Goal: Book appointment/travel/reservation

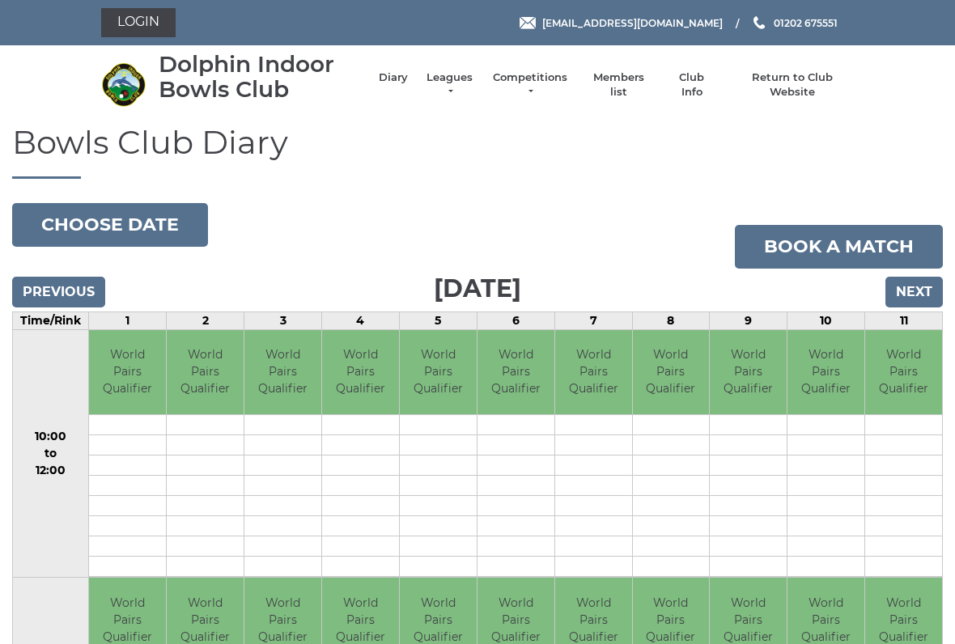
scroll to position [9, 0]
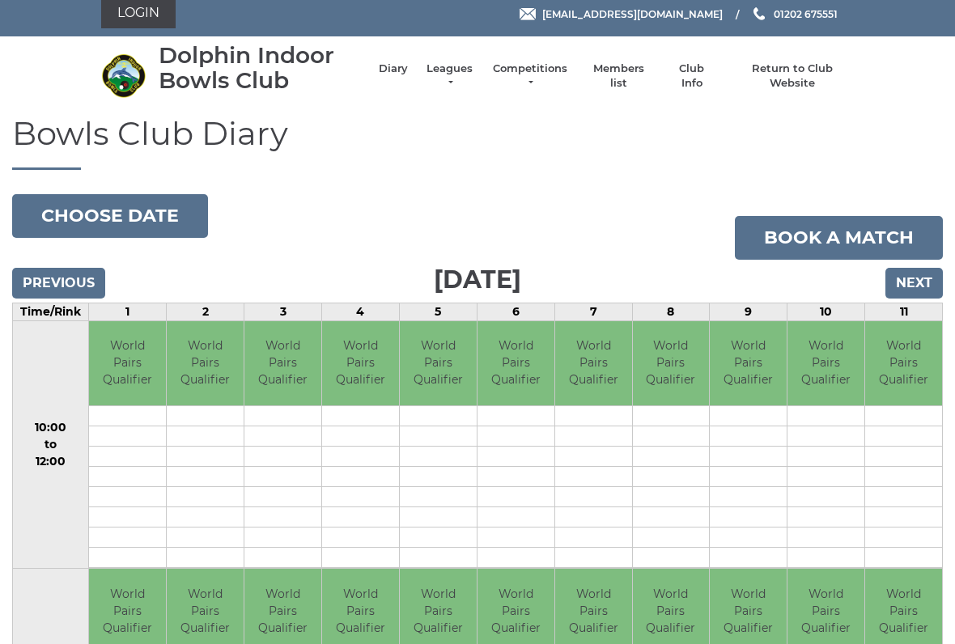
click at [530, 64] on li "Competitions Club competitions - Winter 2025/2026 Club competitions - Summer 20…" at bounding box center [522, 75] width 94 height 45
click at [532, 70] on link "Competitions" at bounding box center [530, 75] width 78 height 29
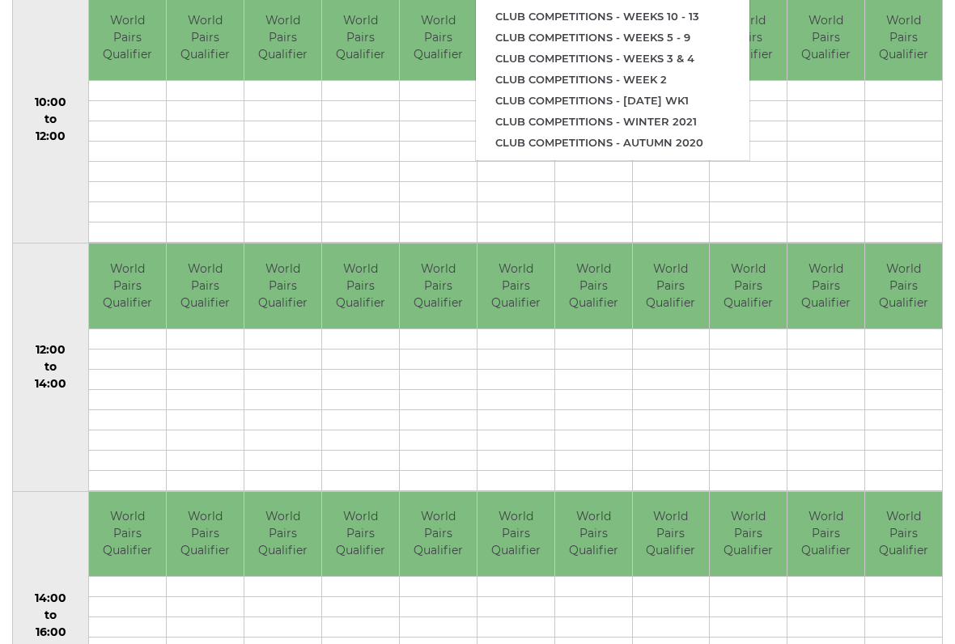
scroll to position [334, 0]
click at [209, 287] on td "World Pairs Qualifier" at bounding box center [205, 286] width 77 height 85
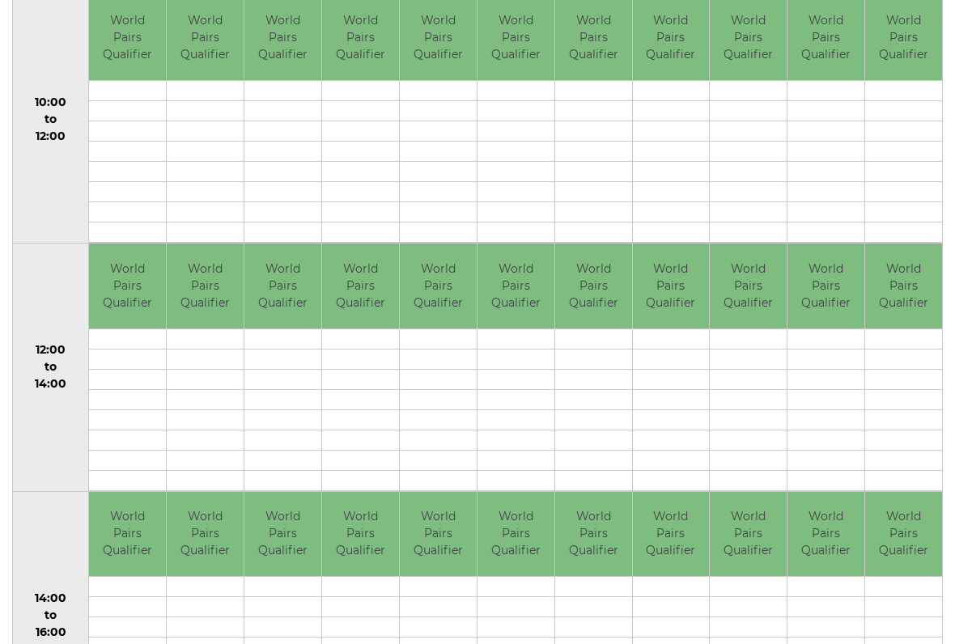
click at [307, 278] on td "World Pairs Qualifier" at bounding box center [282, 286] width 77 height 85
click at [447, 307] on td "World Pairs Qualifier" at bounding box center [438, 286] width 77 height 85
click at [437, 308] on td "World Pairs Qualifier" at bounding box center [438, 286] width 77 height 85
click at [511, 290] on td "World Pairs Qualifier" at bounding box center [515, 286] width 77 height 85
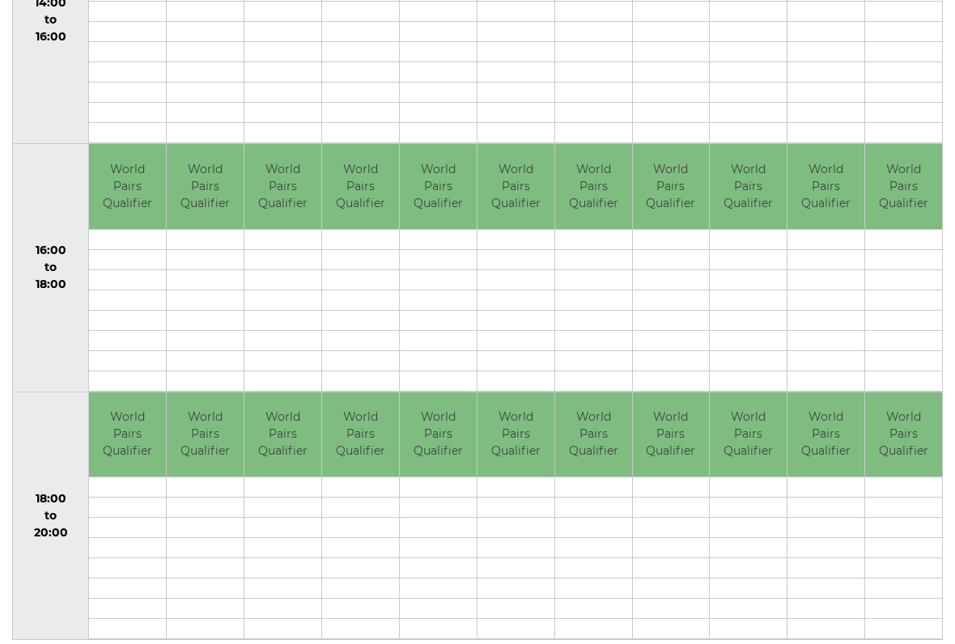
scroll to position [967, 0]
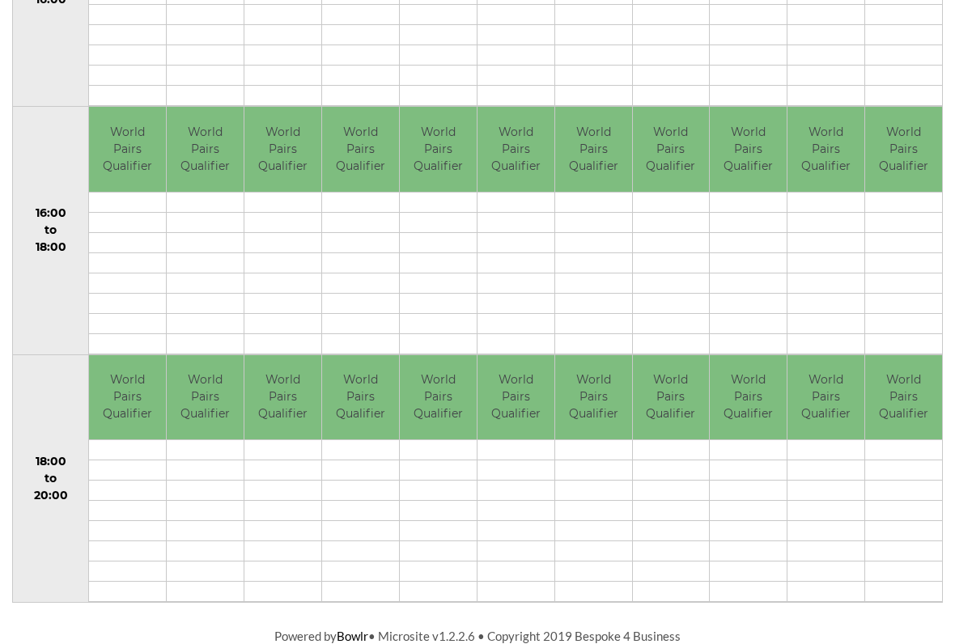
click at [290, 396] on td "World Pairs Qualifier" at bounding box center [282, 397] width 77 height 85
click at [283, 401] on td "World Pairs Qualifier" at bounding box center [282, 397] width 77 height 85
click at [301, 396] on td "World Pairs Qualifier" at bounding box center [282, 397] width 77 height 85
click at [294, 406] on td "World Pairs Qualifier" at bounding box center [282, 397] width 77 height 85
click at [198, 410] on td "World Pairs Qualifier" at bounding box center [205, 397] width 77 height 85
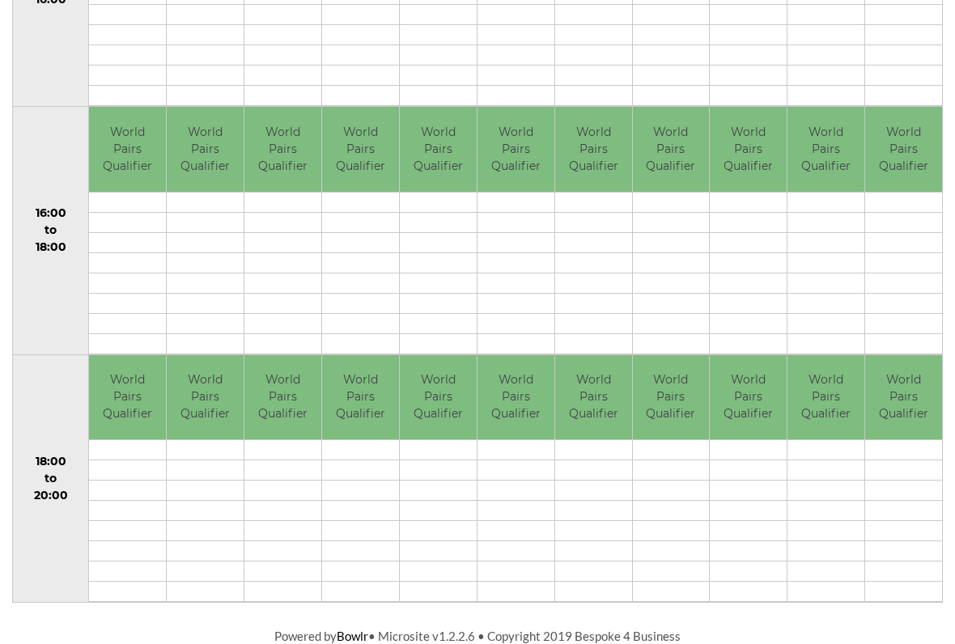
click at [159, 405] on td "World Pairs Qualifier" at bounding box center [127, 397] width 77 height 85
click at [173, 151] on td "World Pairs Qualifier" at bounding box center [205, 149] width 77 height 85
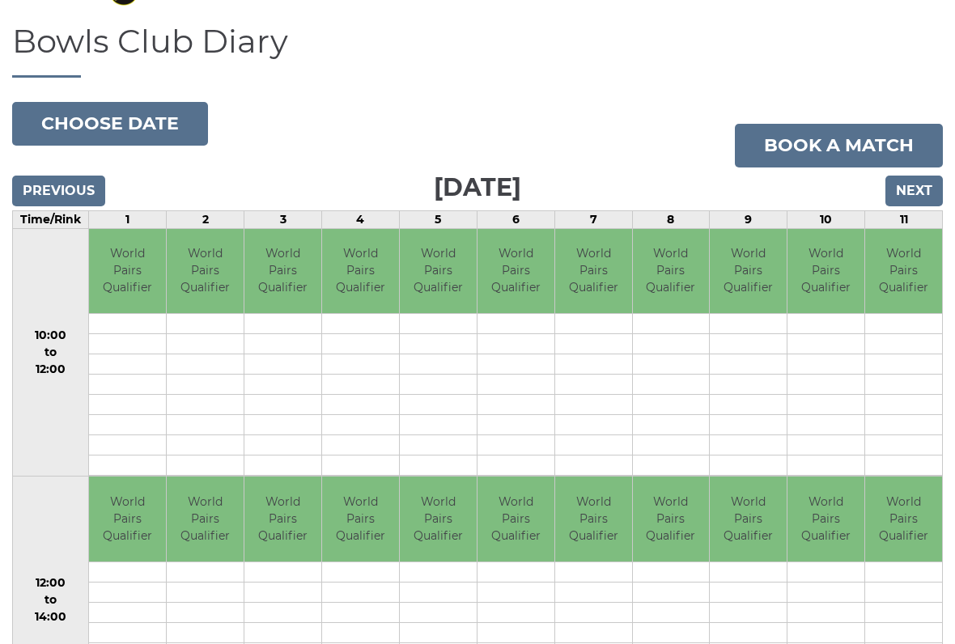
scroll to position [73, 0]
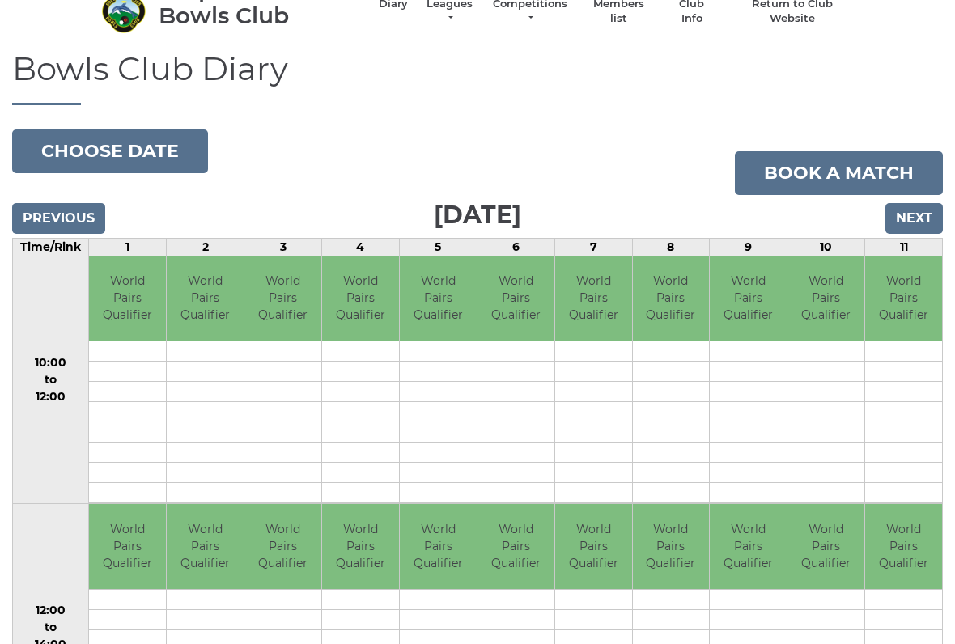
click at [472, 210] on div "Previous Next" at bounding box center [477, 208] width 931 height 24
click at [824, 166] on link "Book a match" at bounding box center [839, 174] width 208 height 44
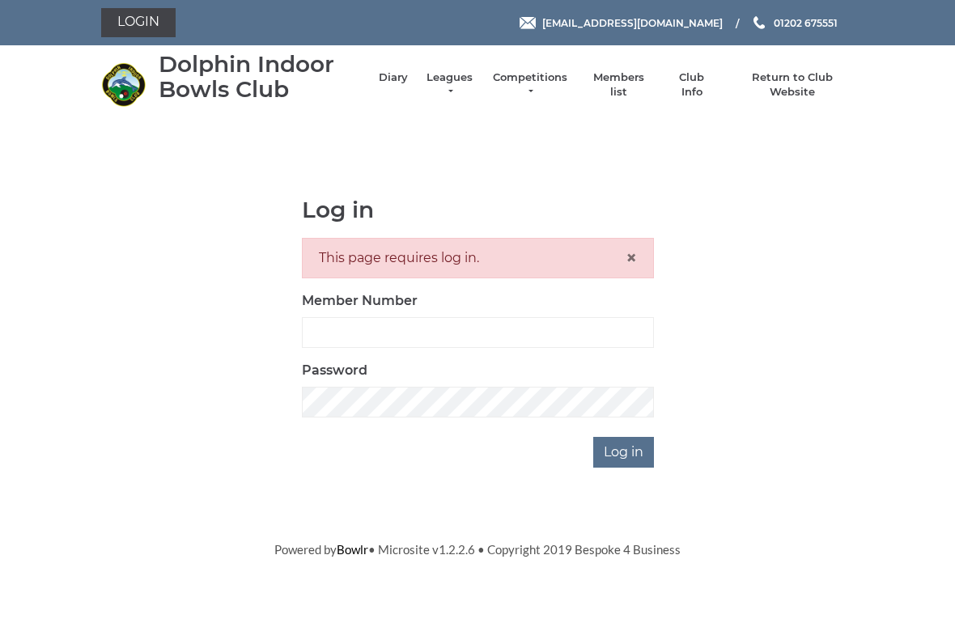
click at [682, 79] on link "Club Info" at bounding box center [691, 84] width 47 height 29
click at [693, 78] on link "Club Info" at bounding box center [691, 84] width 47 height 29
